Goal: Task Accomplishment & Management: Complete application form

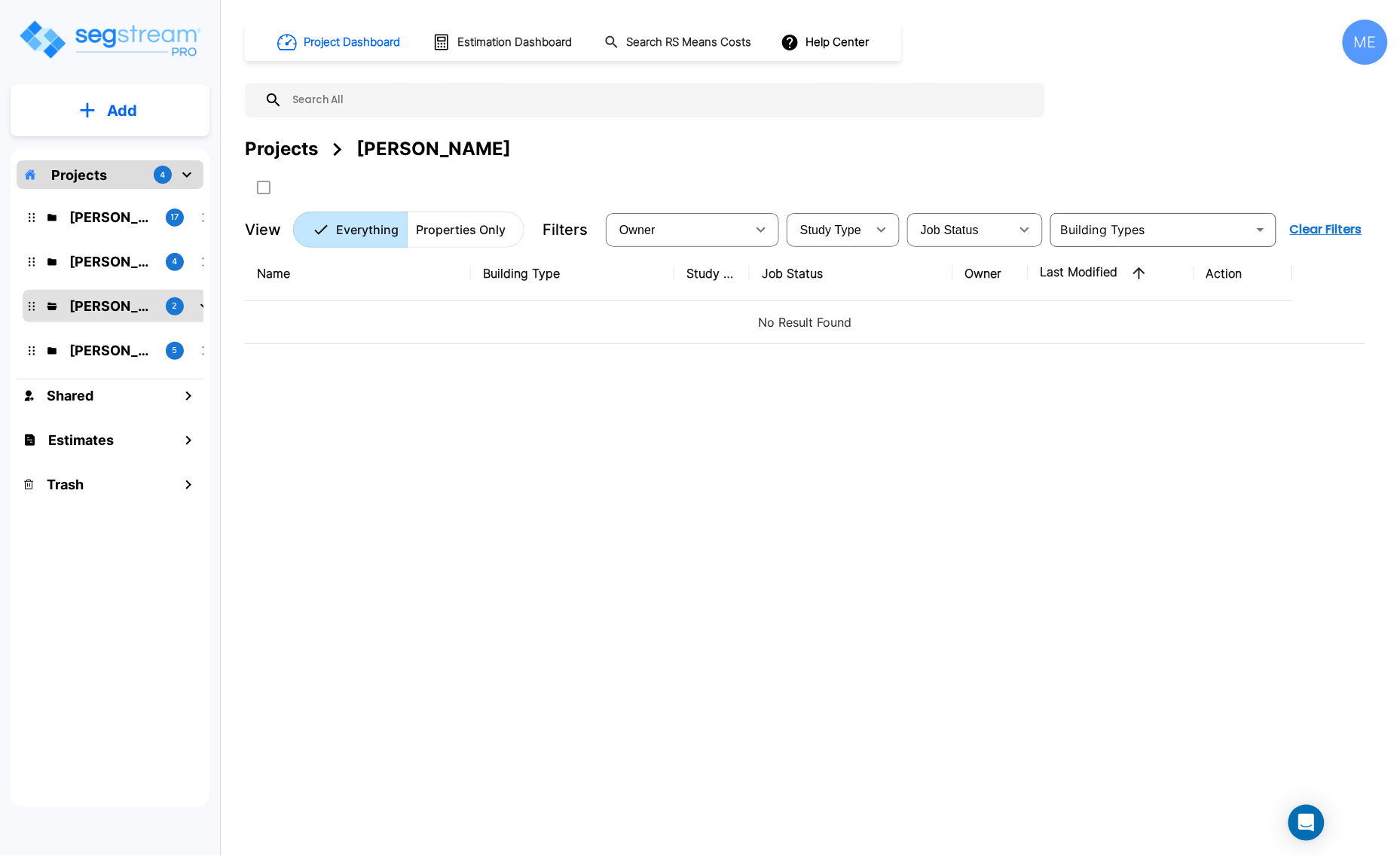
click at [151, 115] on button "Add" at bounding box center [109, 111] width 199 height 44
click at [130, 199] on p "Add Property" at bounding box center [119, 194] width 77 height 18
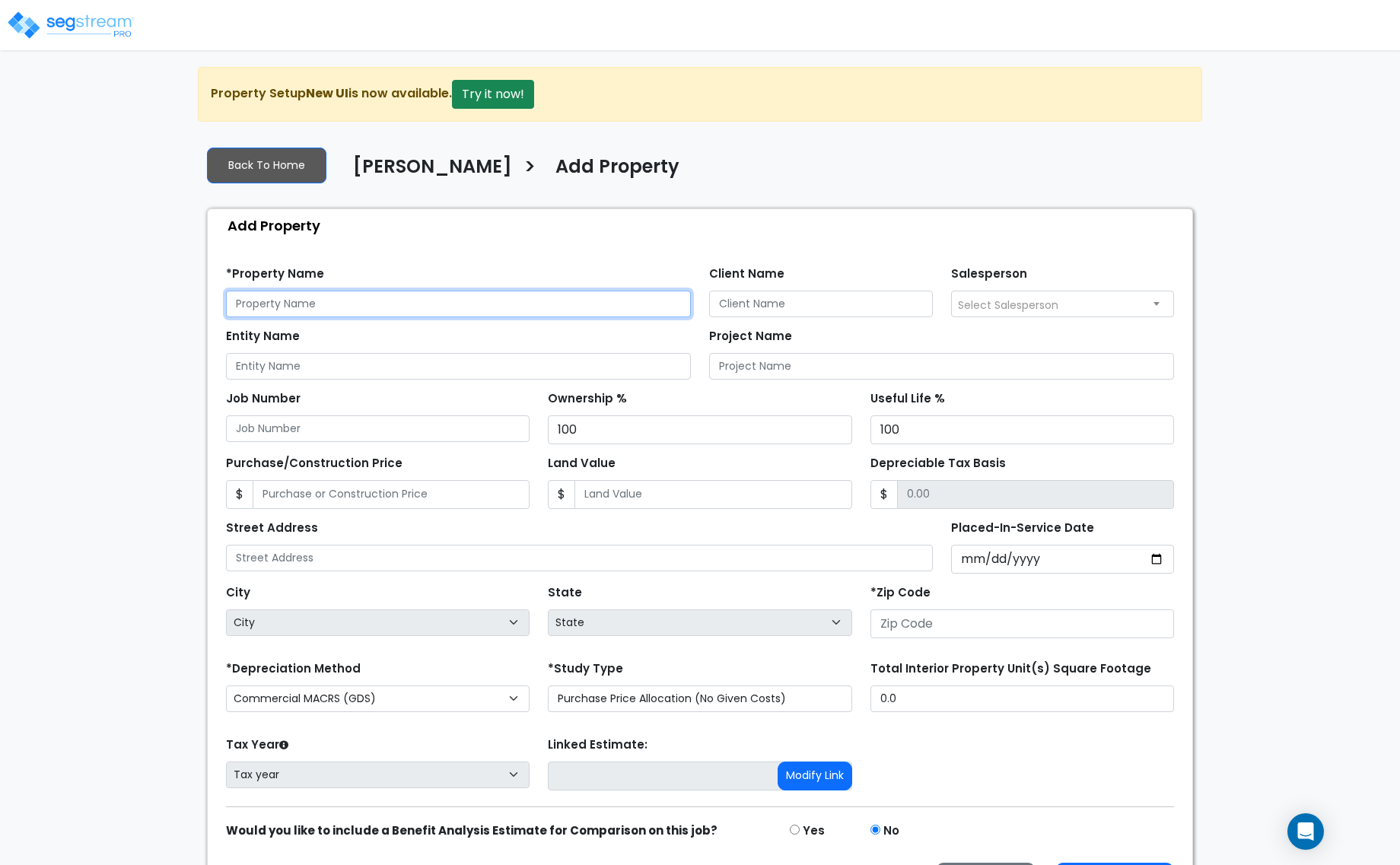
click at [374, 304] on input "text" at bounding box center [458, 303] width 465 height 27
type input "3000 N. Lamesa Rd"
click at [1005, 297] on span "Select Salesperson" at bounding box center [1008, 305] width 100 height 15
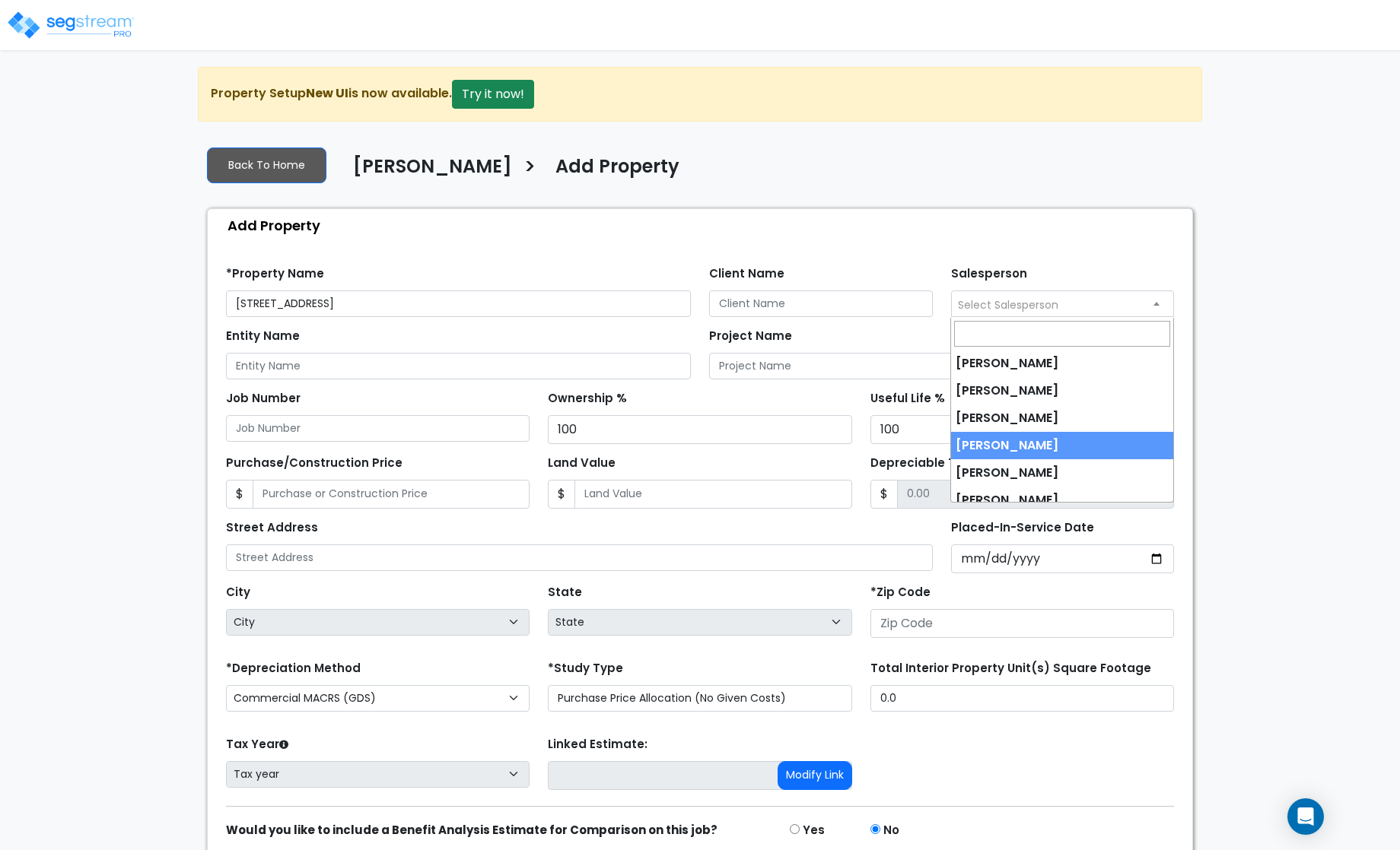
select select "237"
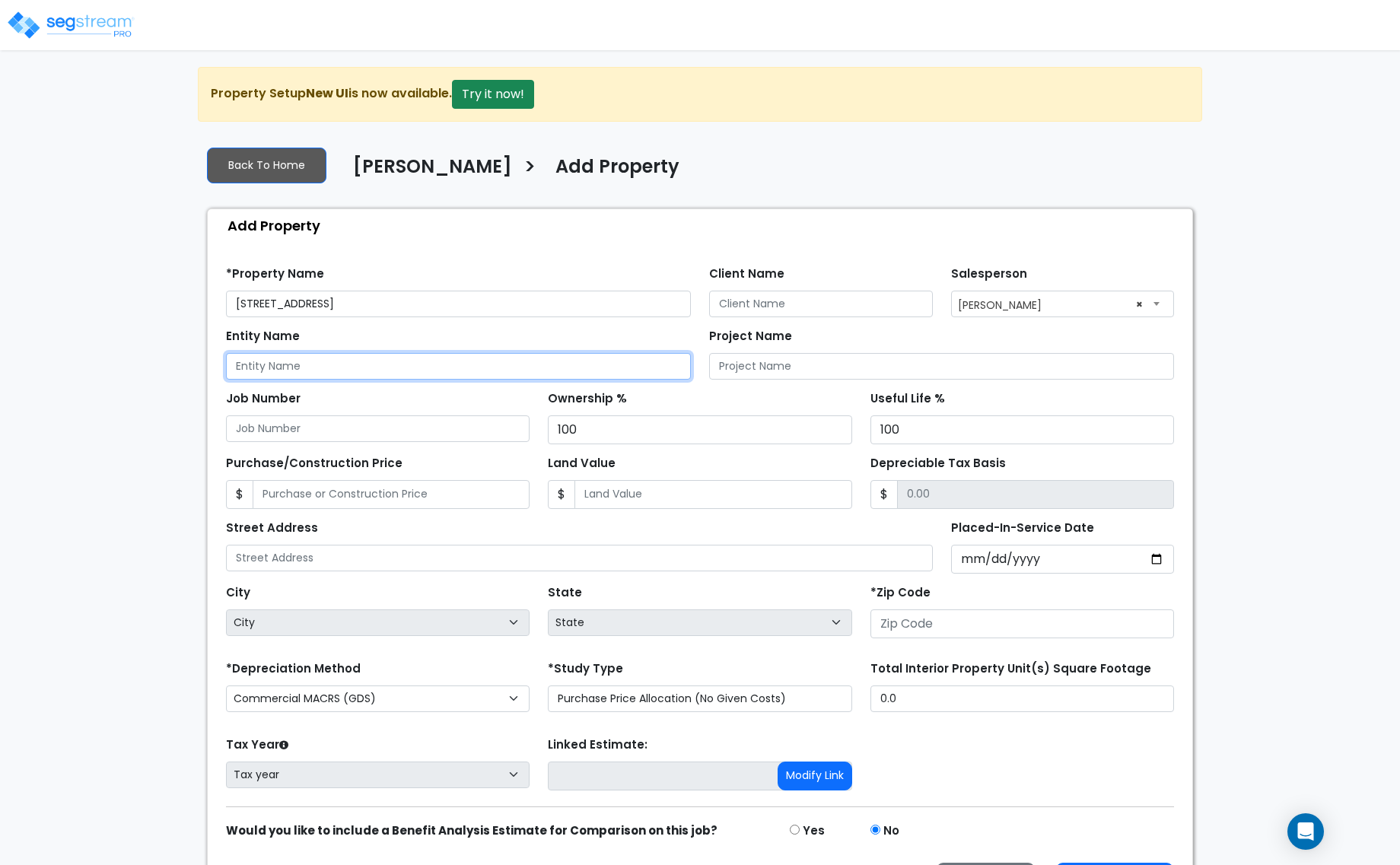
click at [459, 378] on input "Entity Name" at bounding box center [458, 366] width 465 height 27
type input "Jamar Inc"
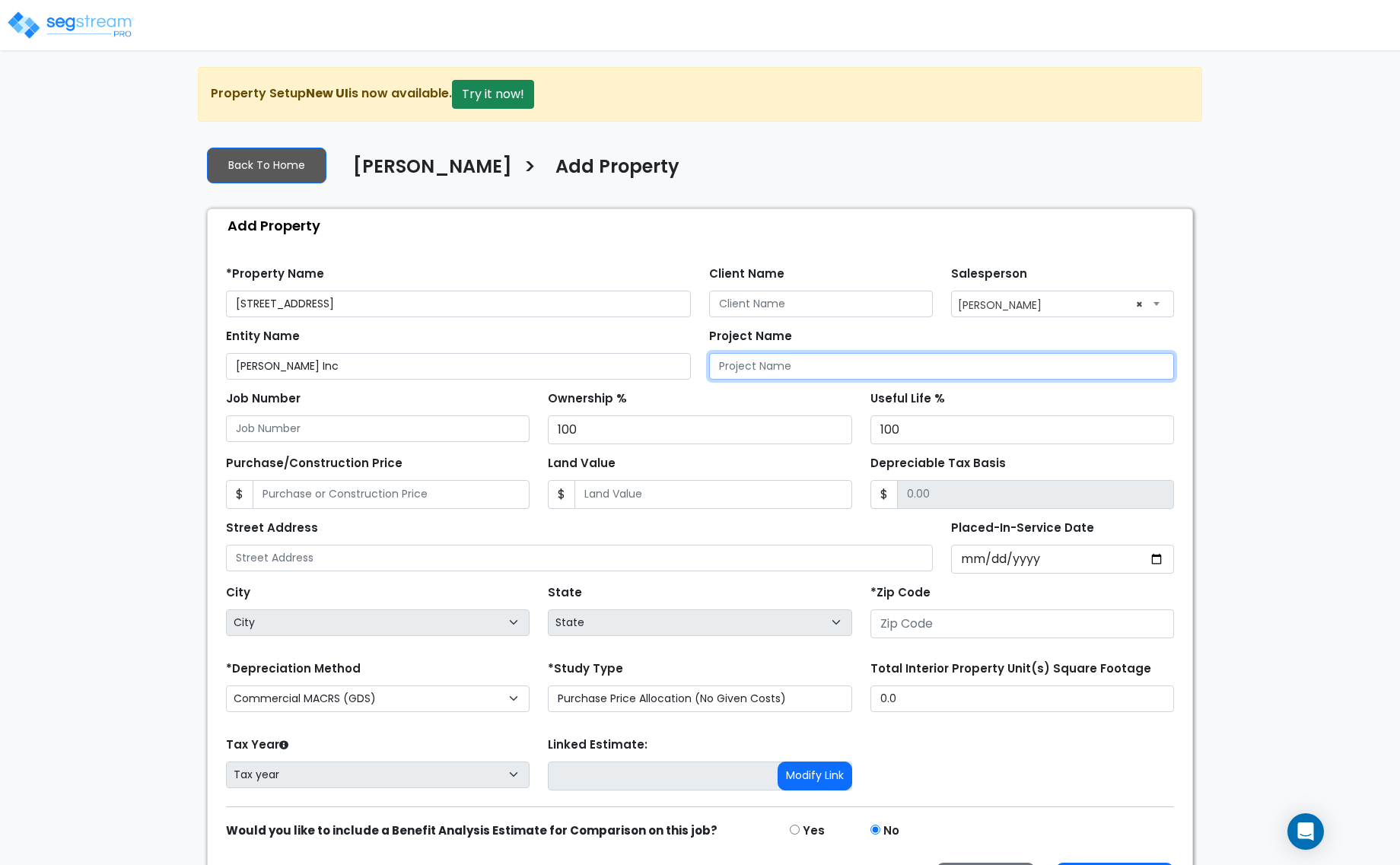
click at [742, 363] on input "Project Name" at bounding box center [941, 366] width 465 height 27
type input "3000 N. Lamesa Rd"
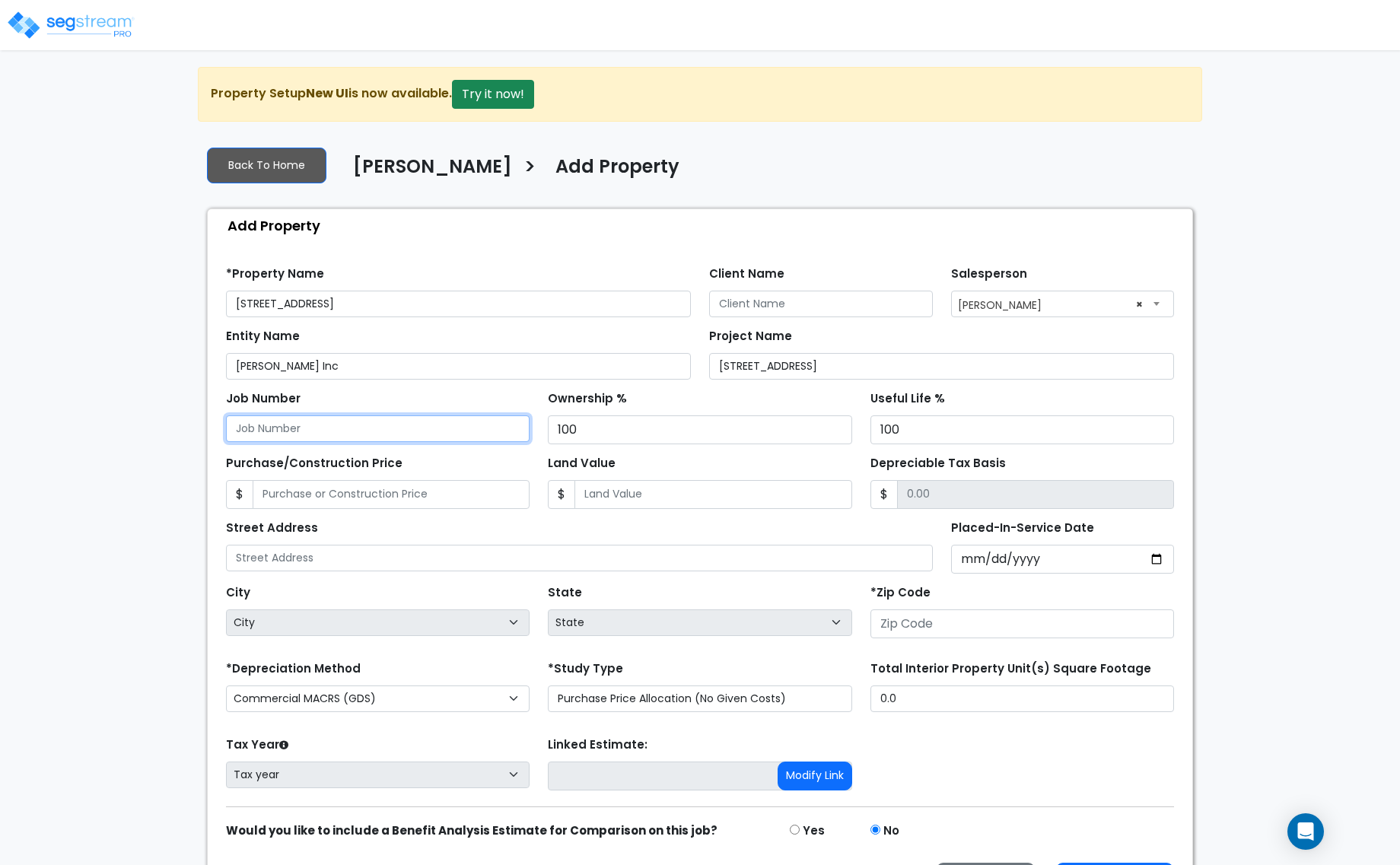
click at [419, 423] on input "Job Number" at bounding box center [378, 428] width 304 height 27
type input "7"
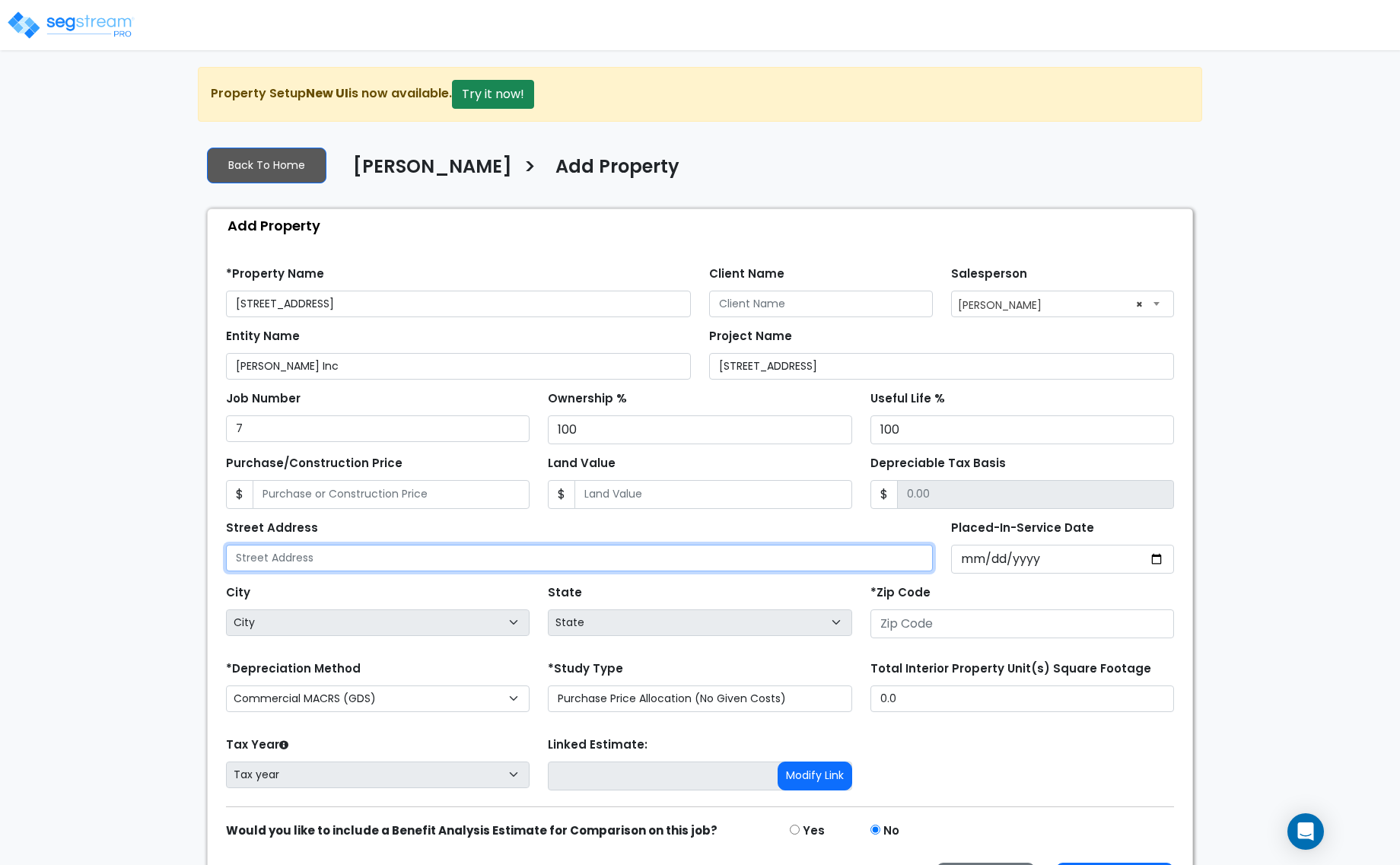
click at [640, 562] on input "text" at bounding box center [579, 558] width 706 height 27
type input "3000 N. Lamesa Rd"
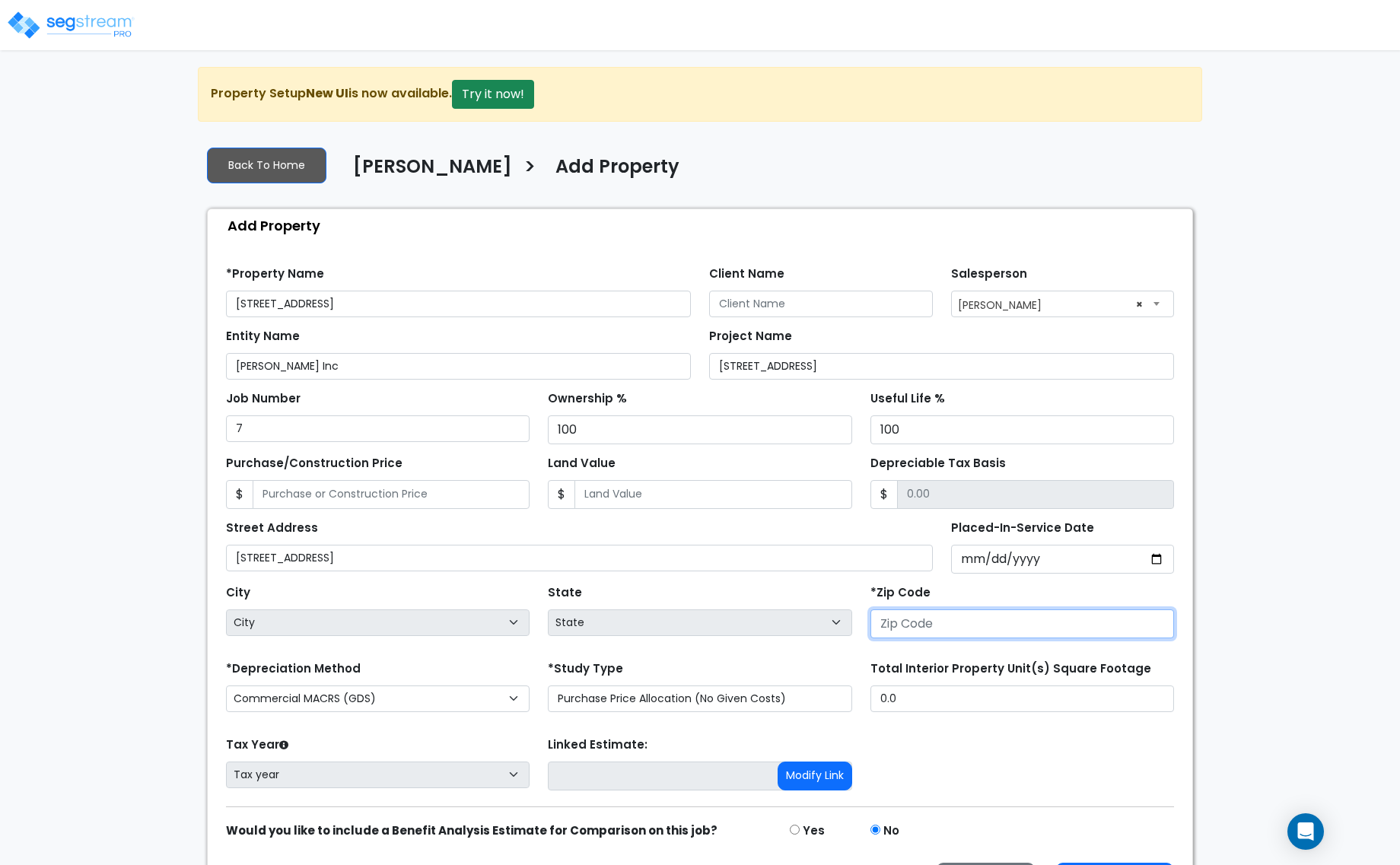
click at [949, 628] on input "number" at bounding box center [1022, 624] width 304 height 29
type input "79"
select select "TX"
type input "79705"
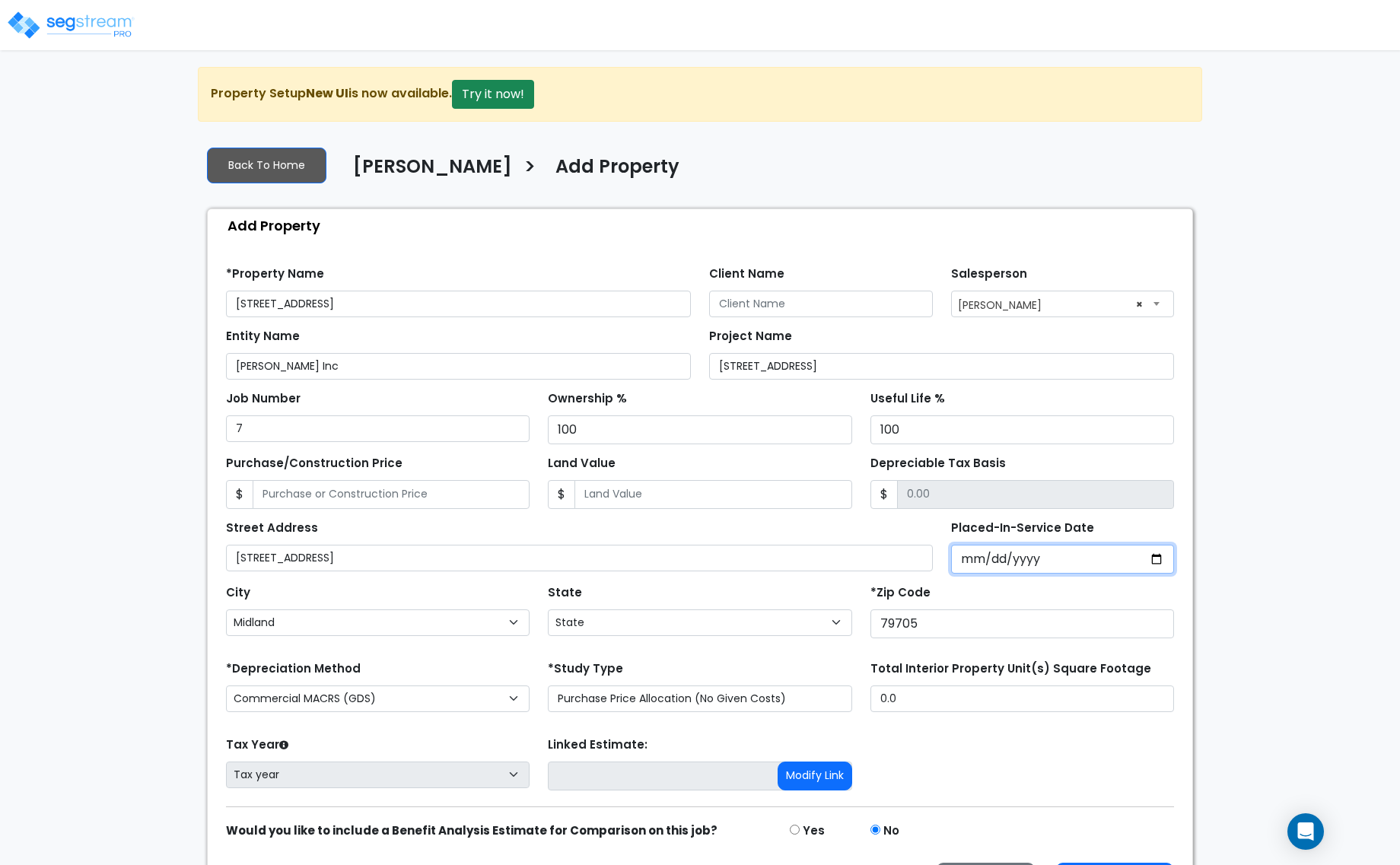
click at [975, 557] on input "Placed-In-Service Date" at bounding box center [1063, 559] width 223 height 29
type input "0201-09-30"
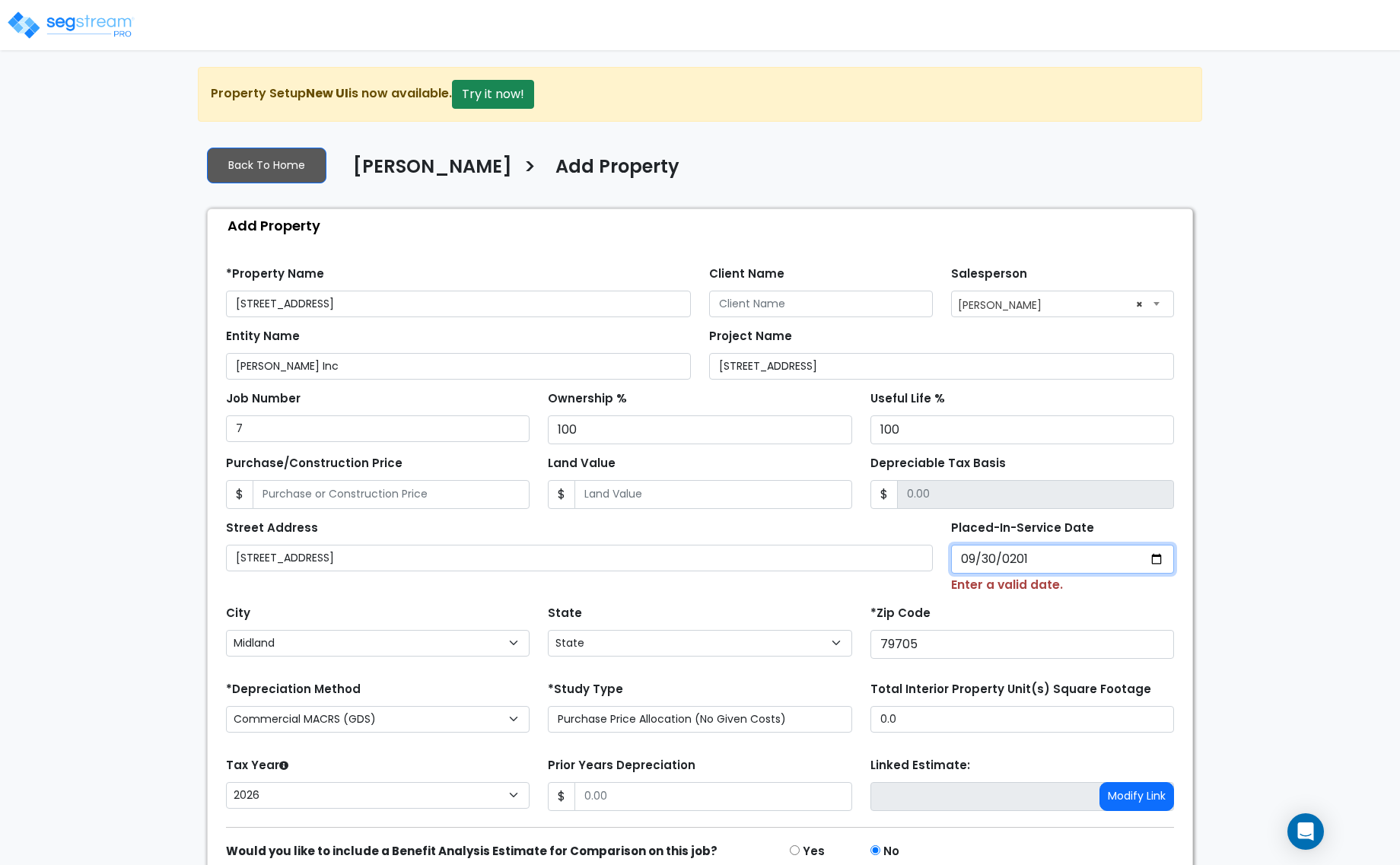
select select "201"
type input "2019-09-30"
select select "2019"
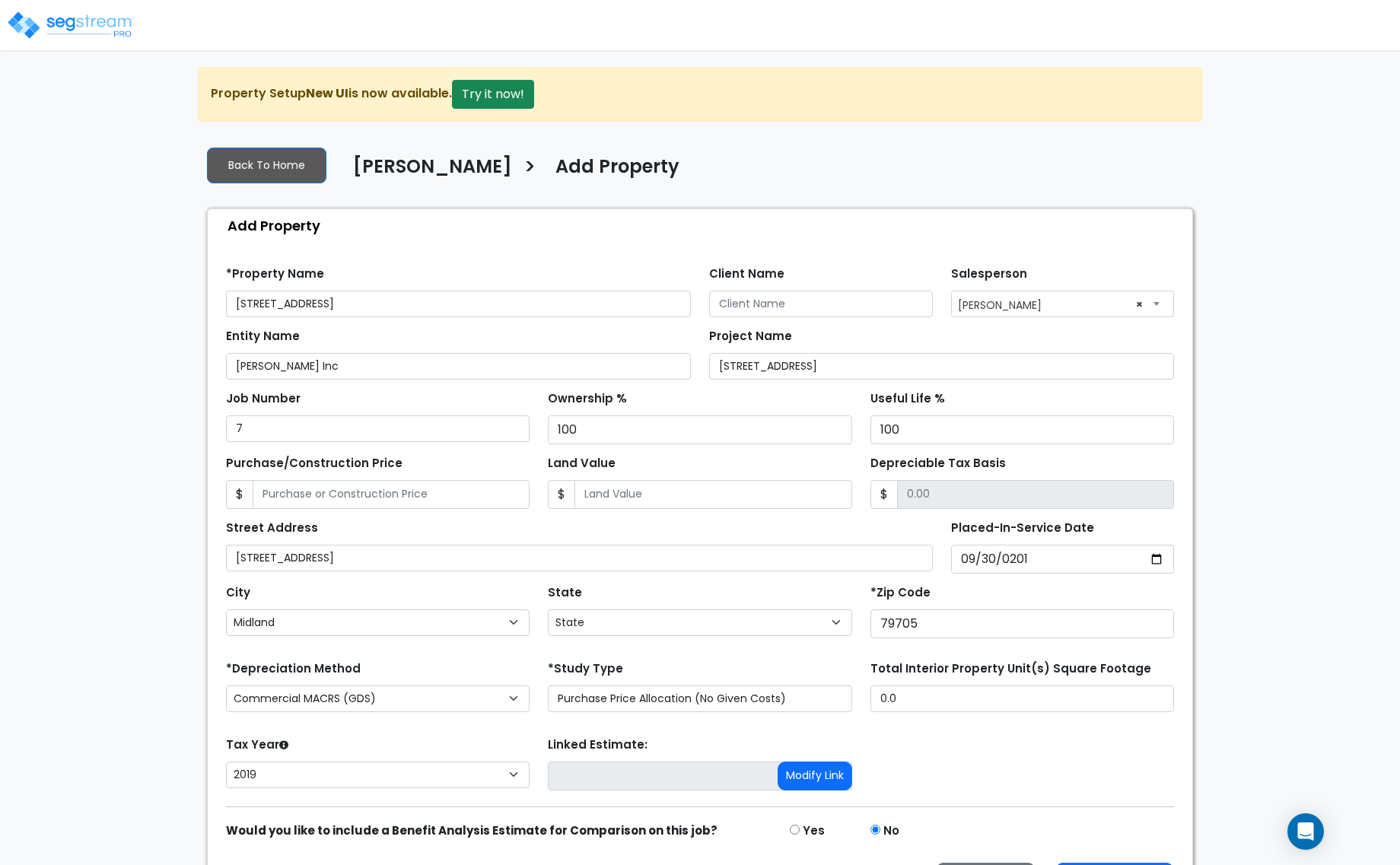
click at [959, 784] on div "Tax Year Please Enter The Placed In Service Date First. 2026 2025 2024 2023 202…" at bounding box center [700, 764] width 966 height 61
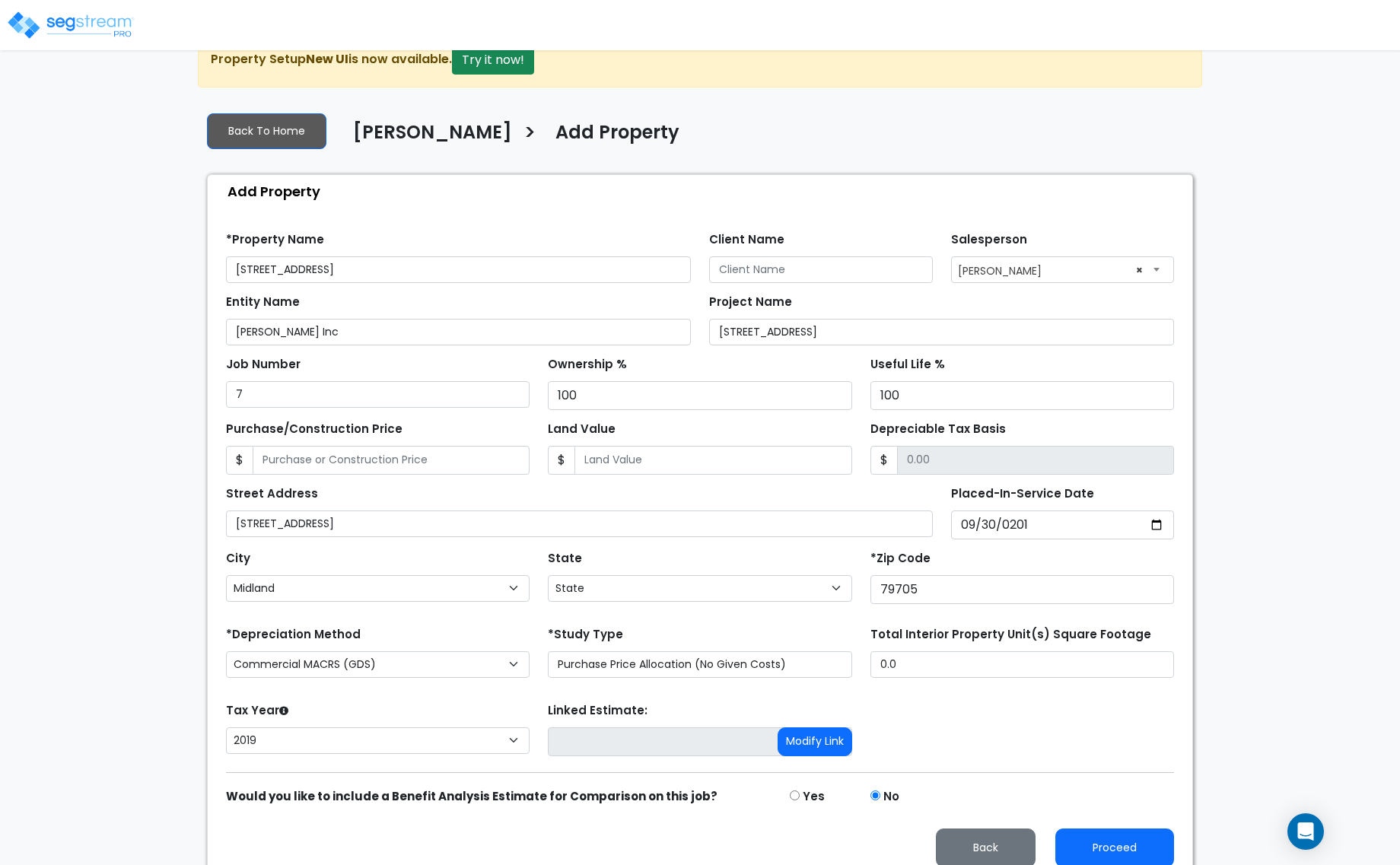
scroll to position [53, 0]
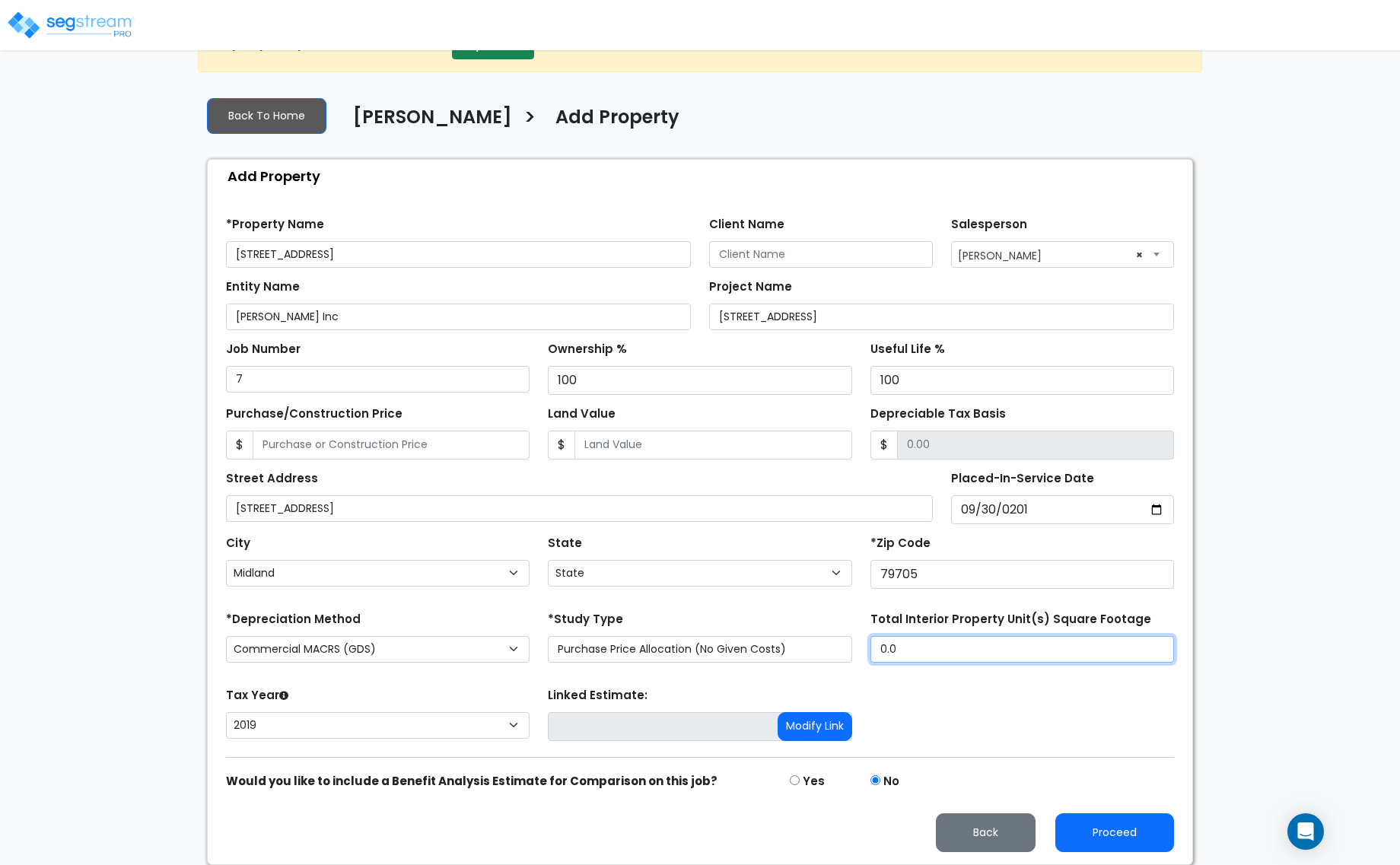
drag, startPoint x: 914, startPoint y: 653, endPoint x: 828, endPoint y: 644, distance: 86.5
click at [835, 645] on div "*Depreciation Method Commercial MACRS (GDS) Residential Rental MACRS (GDS) Comm…" at bounding box center [700, 638] width 966 height 61
